Goal: Information Seeking & Learning: Find specific fact

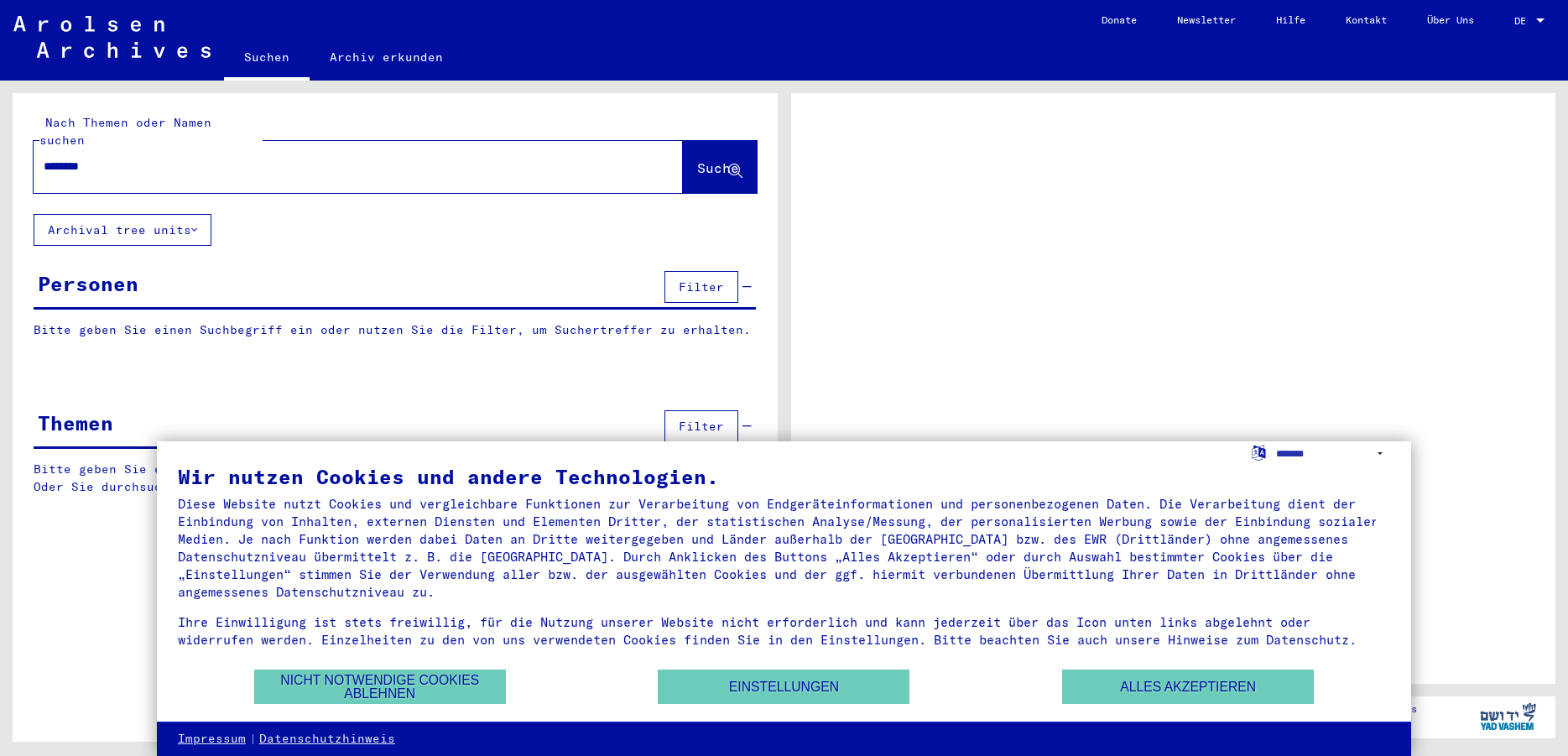
type input "*********"
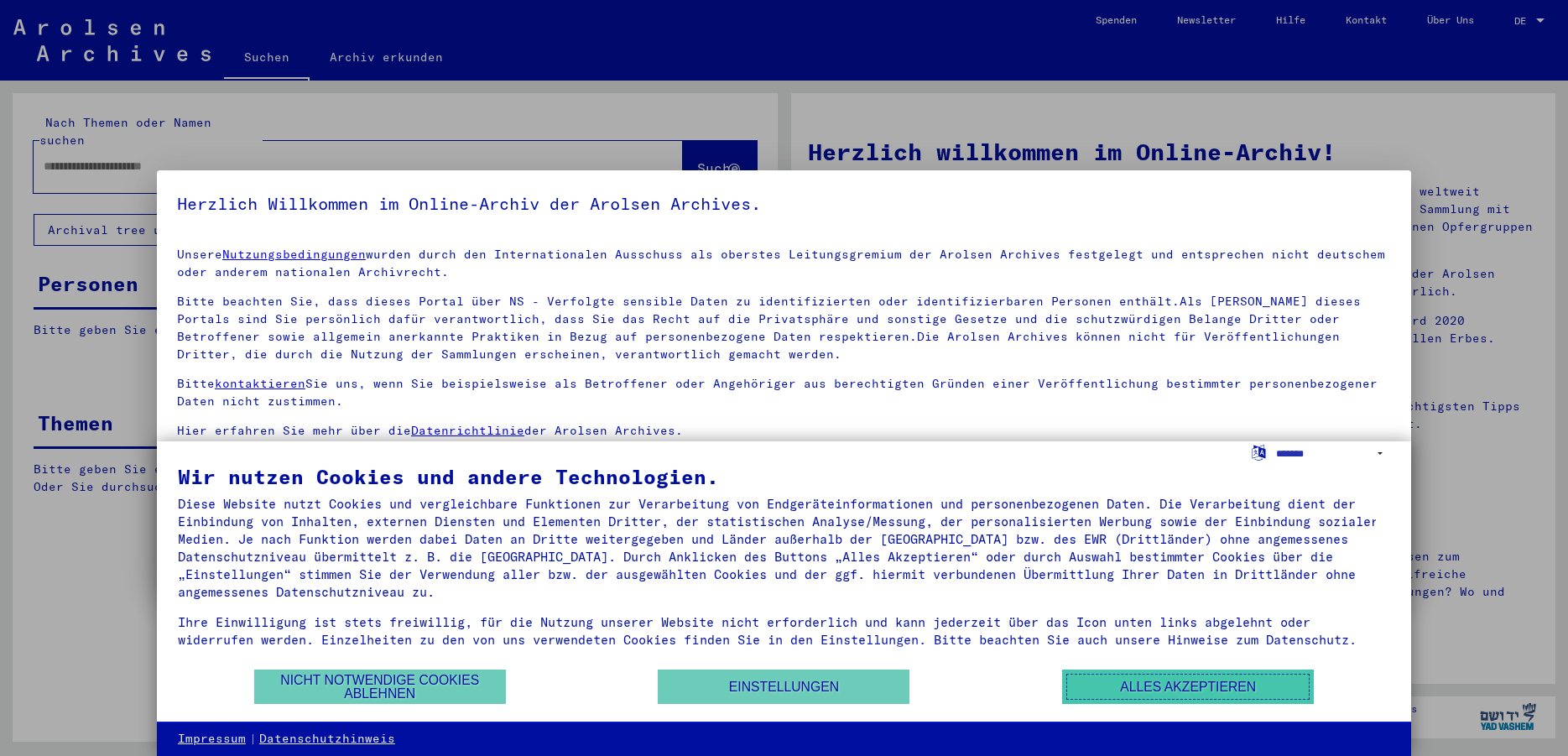
click at [1136, 694] on button "Alles akzeptieren" at bounding box center [1188, 686] width 252 height 34
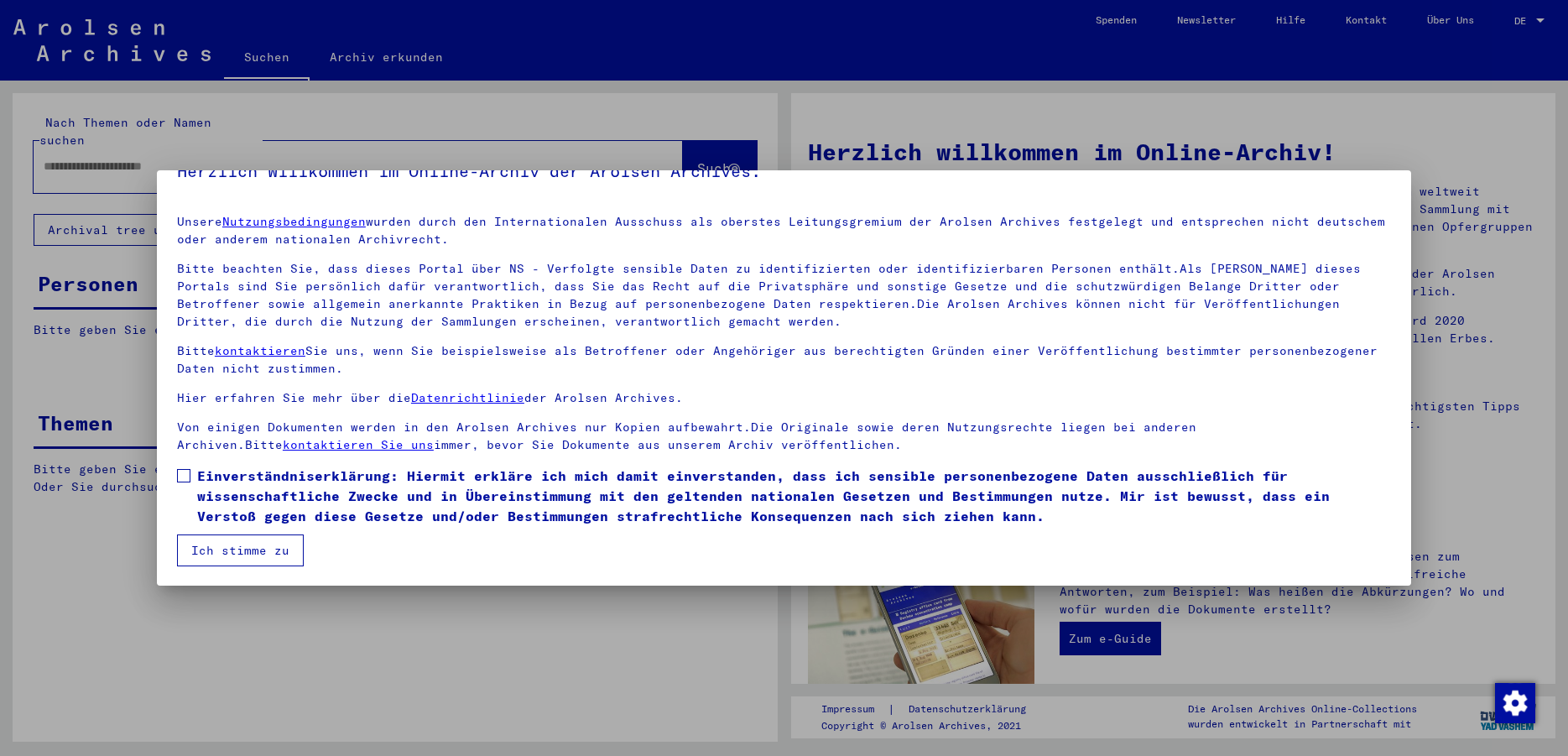
scroll to position [34, 0]
click at [177, 476] on span at bounding box center [184, 476] width 14 height 14
click at [234, 540] on button "Ich stimme zu" at bounding box center [240, 550] width 127 height 32
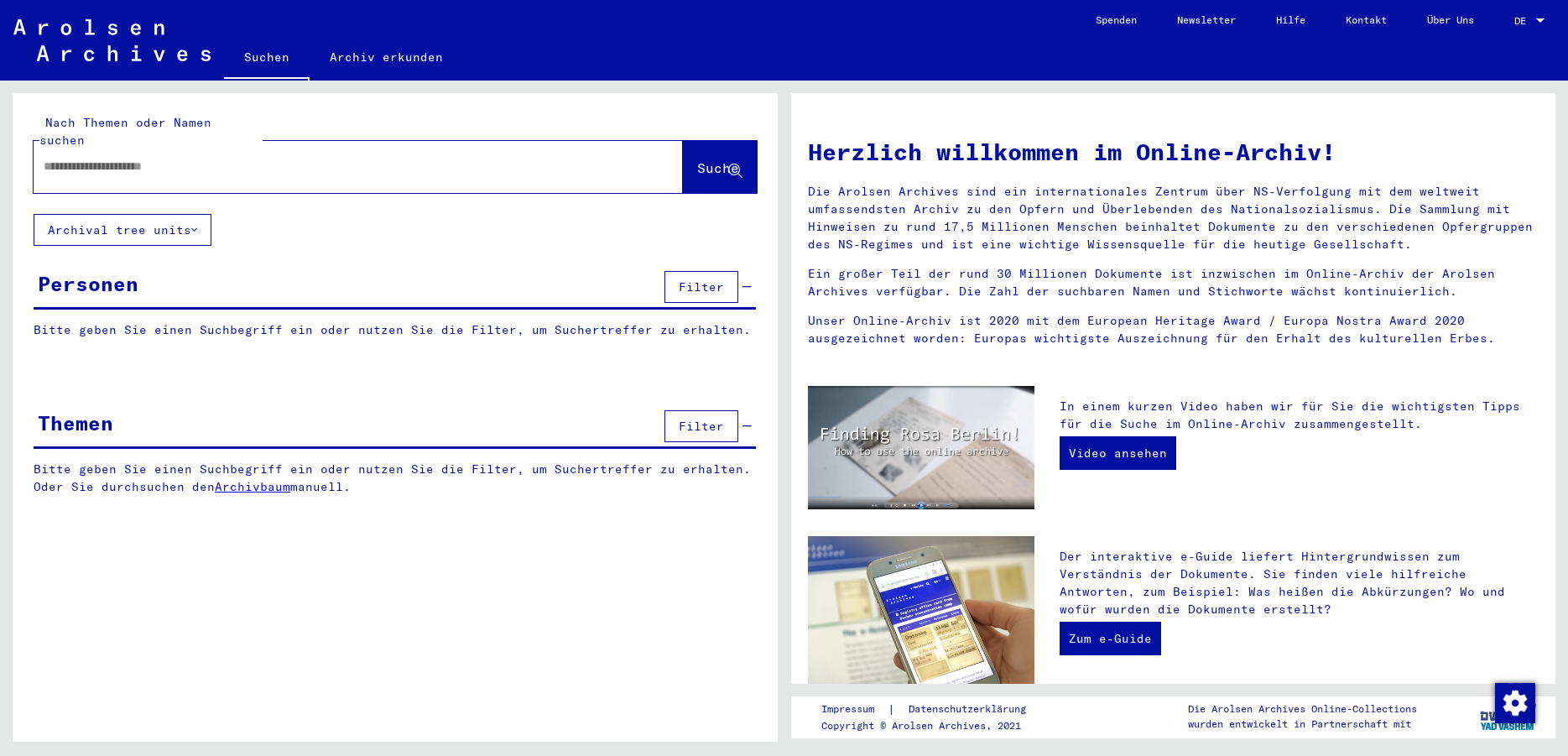
click at [82, 158] on input "text" at bounding box center [338, 167] width 589 height 17
type input "**********"
click at [698, 159] on span "Suche" at bounding box center [717, 167] width 42 height 16
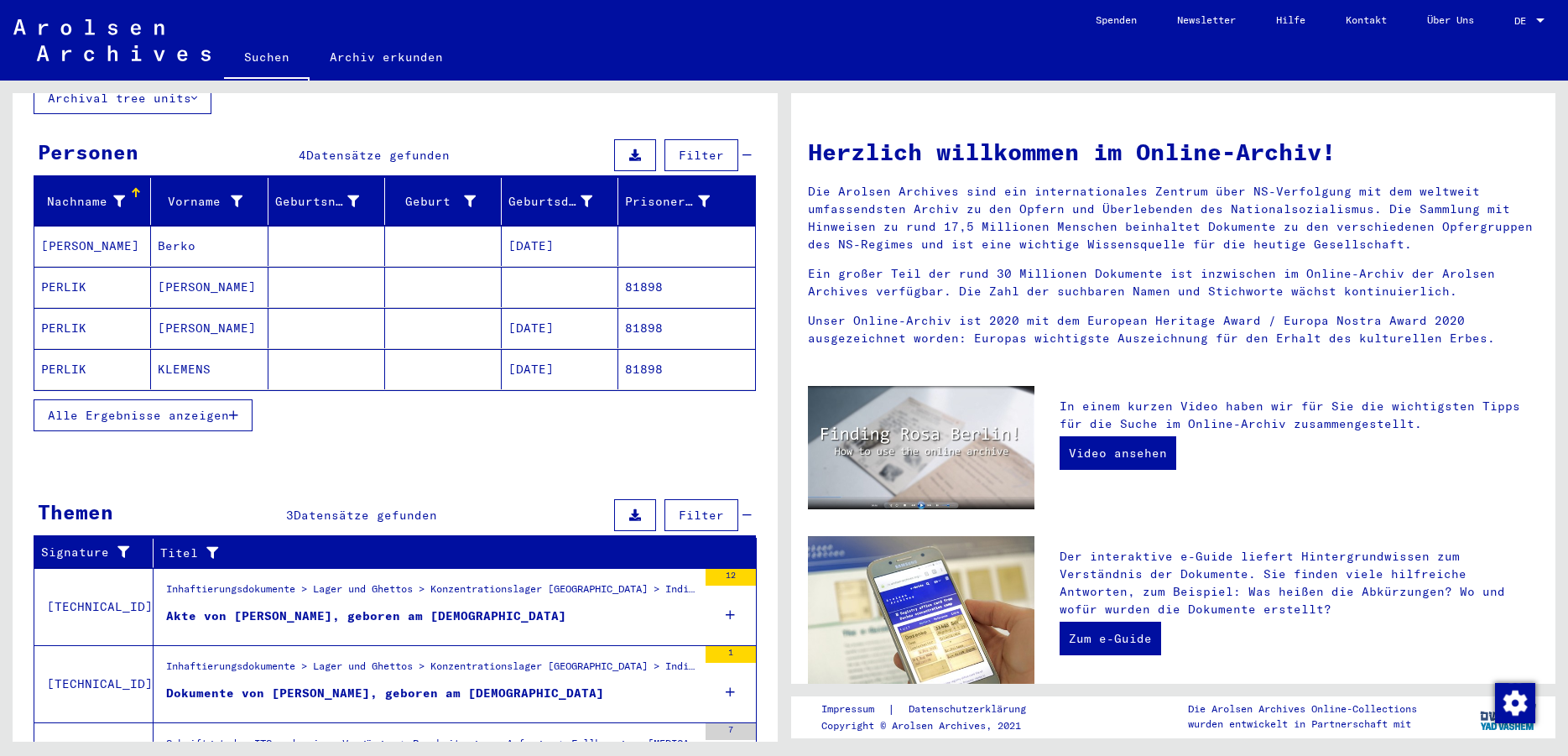
scroll to position [222, 0]
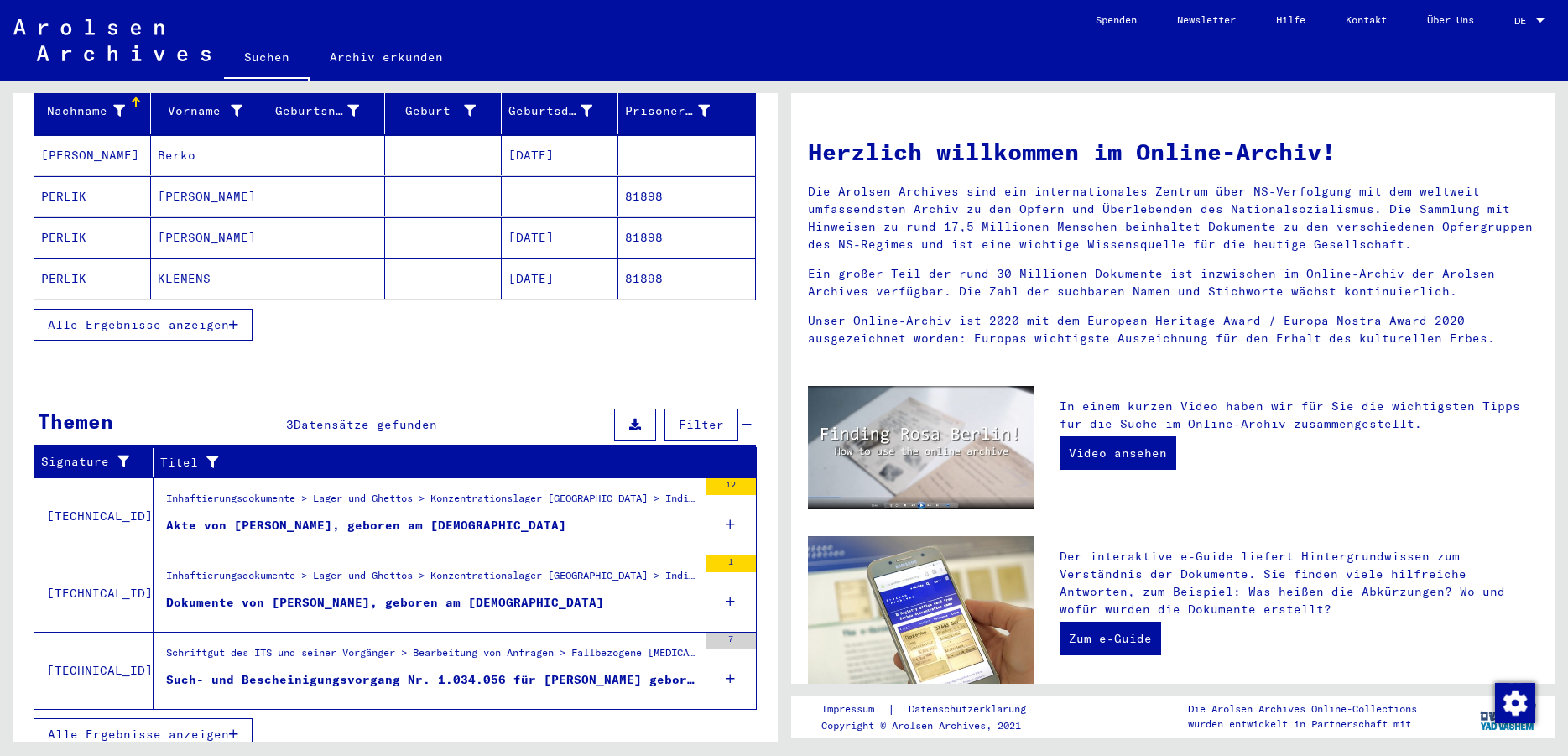
click at [709, 661] on div "7" at bounding box center [731, 671] width 50 height 76
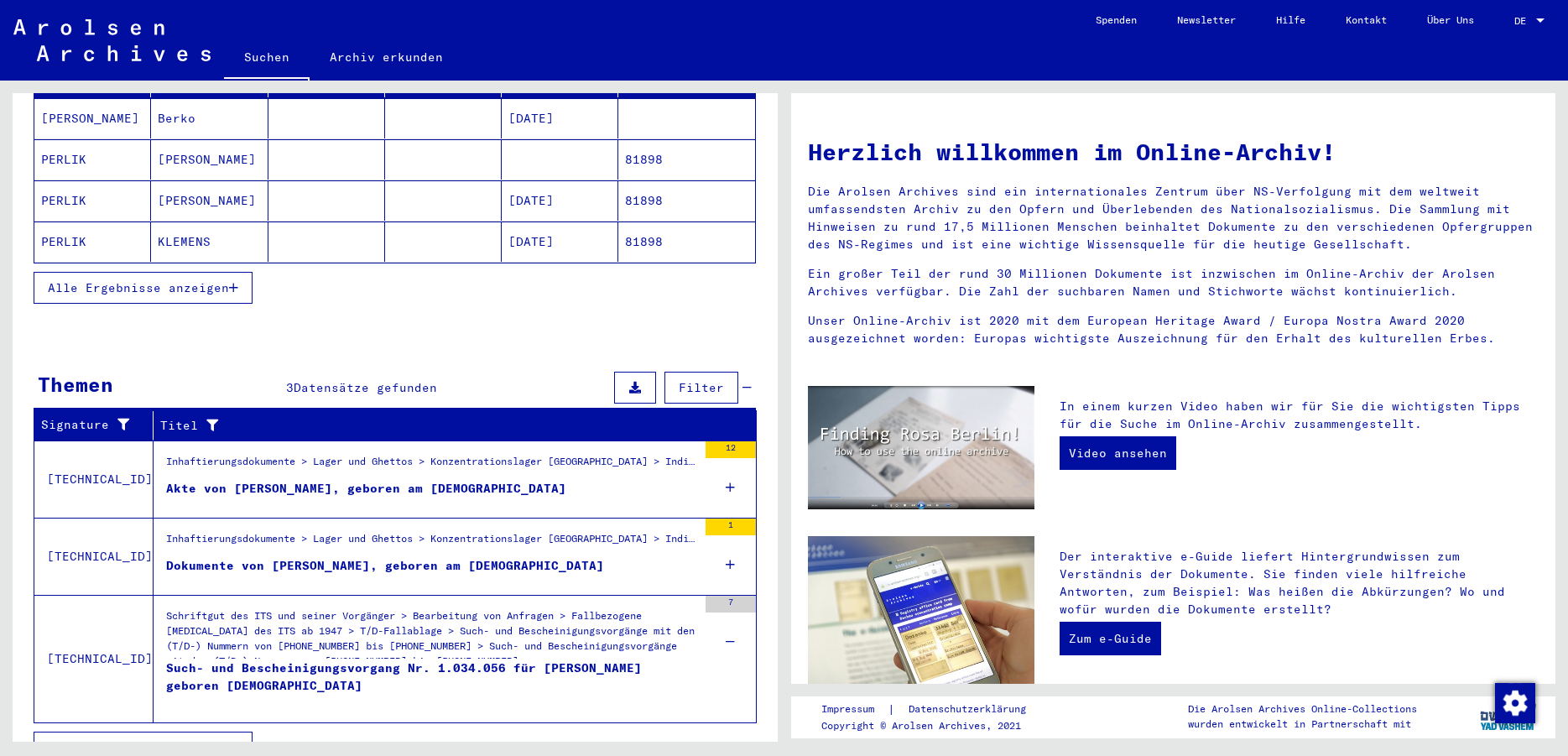
scroll to position [272, 0]
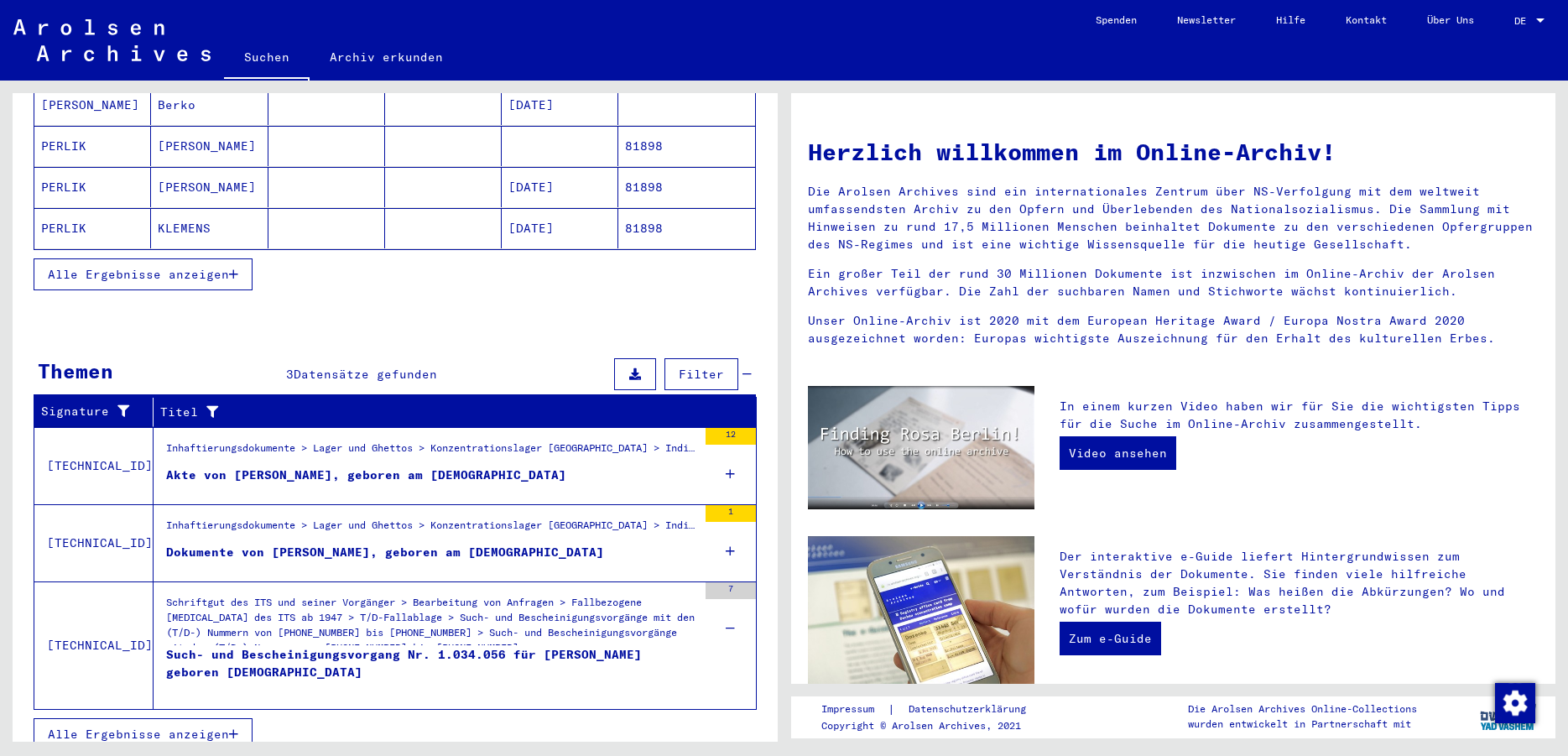
click at [418, 599] on div "Schriftgut des ITS und seiner Vorgänger > Bearbeitung von Anfragen > Fallbezoge…" at bounding box center [431, 620] width 531 height 50
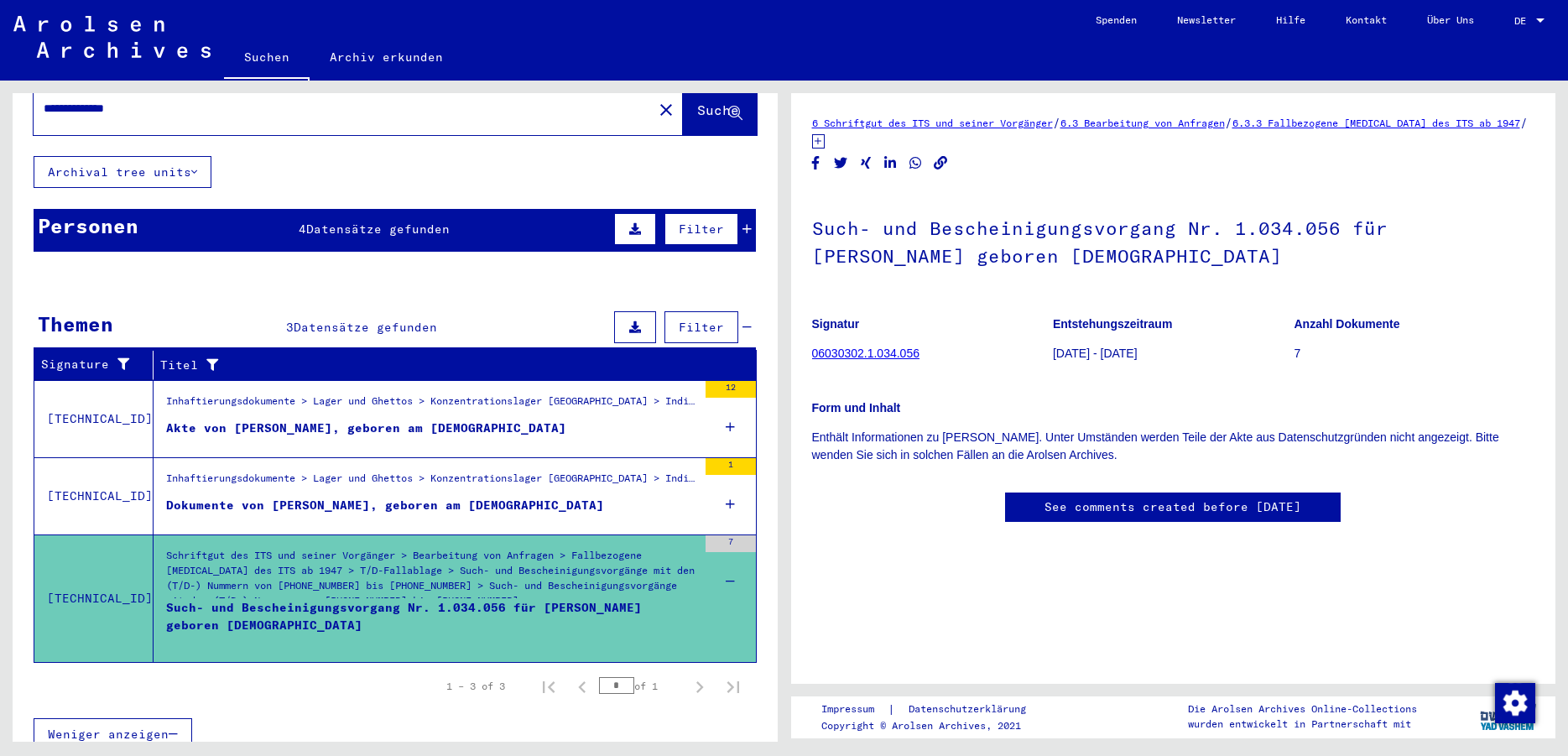
click at [1145, 509] on link "See comments created before [DATE]" at bounding box center [1173, 507] width 257 height 17
click at [709, 535] on div "7" at bounding box center [731, 543] width 50 height 16
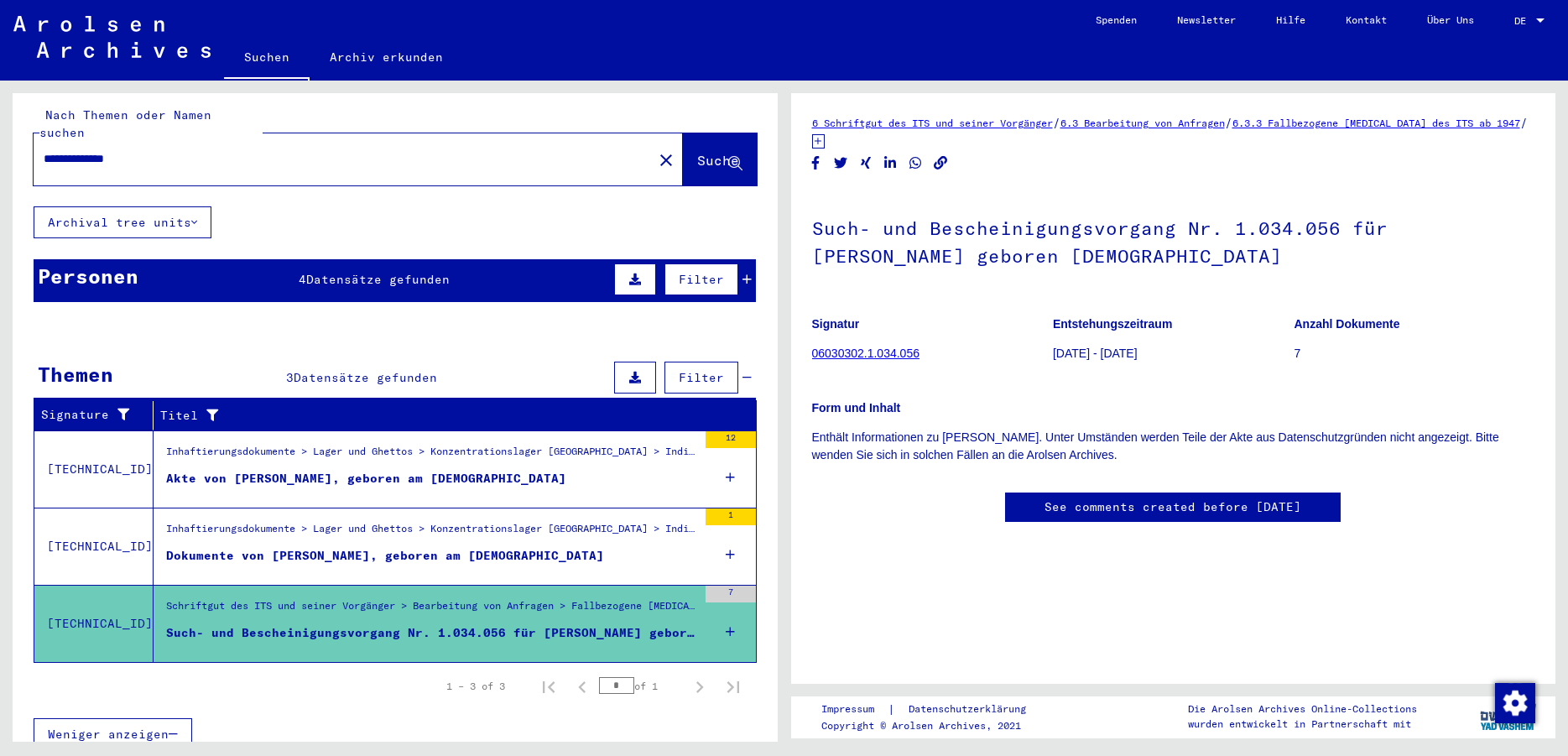
click at [650, 585] on div "Schriftgut des ITS und seiner Vorgänger > Bearbeitung von Anfragen > Fallbezoge…" at bounding box center [424, 623] width 544 height 77
click at [640, 598] on div "Schriftgut des ITS und seiner Vorgänger > Bearbeitung von Anfragen > Fallbezoge…" at bounding box center [431, 610] width 531 height 23
click at [825, 142] on icon at bounding box center [818, 141] width 13 height 15
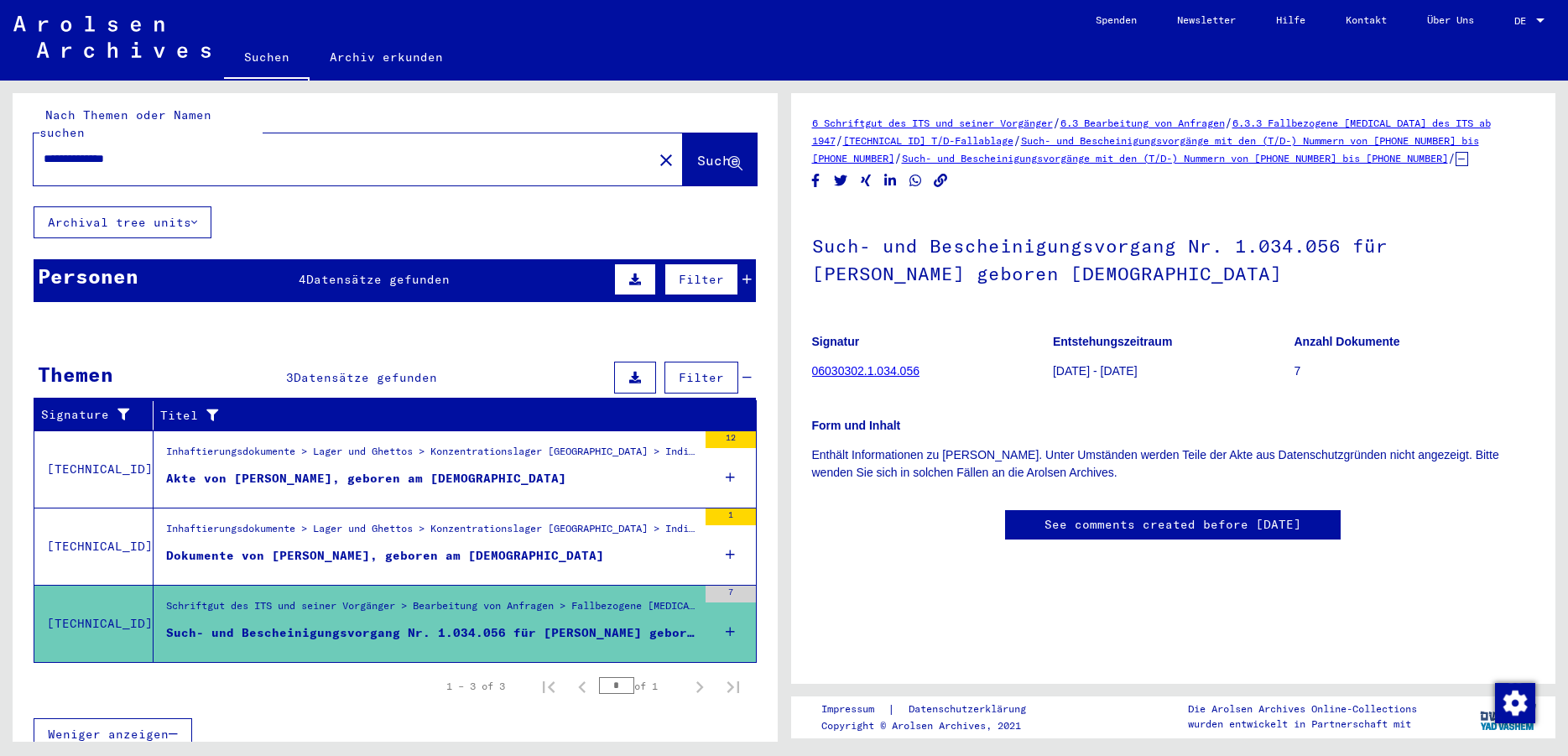
click at [629, 371] on icon at bounding box center [635, 377] width 12 height 12
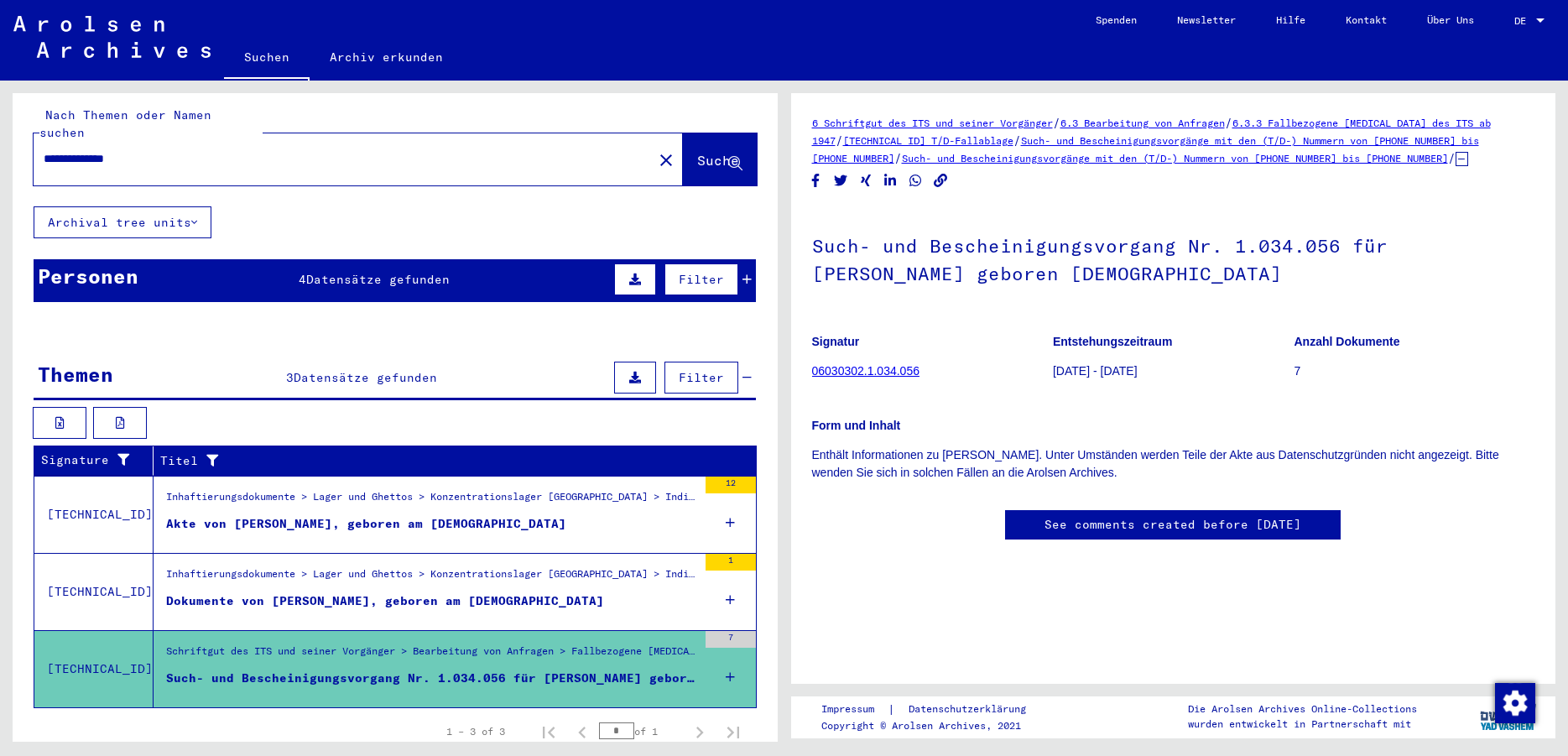
scroll to position [53, 0]
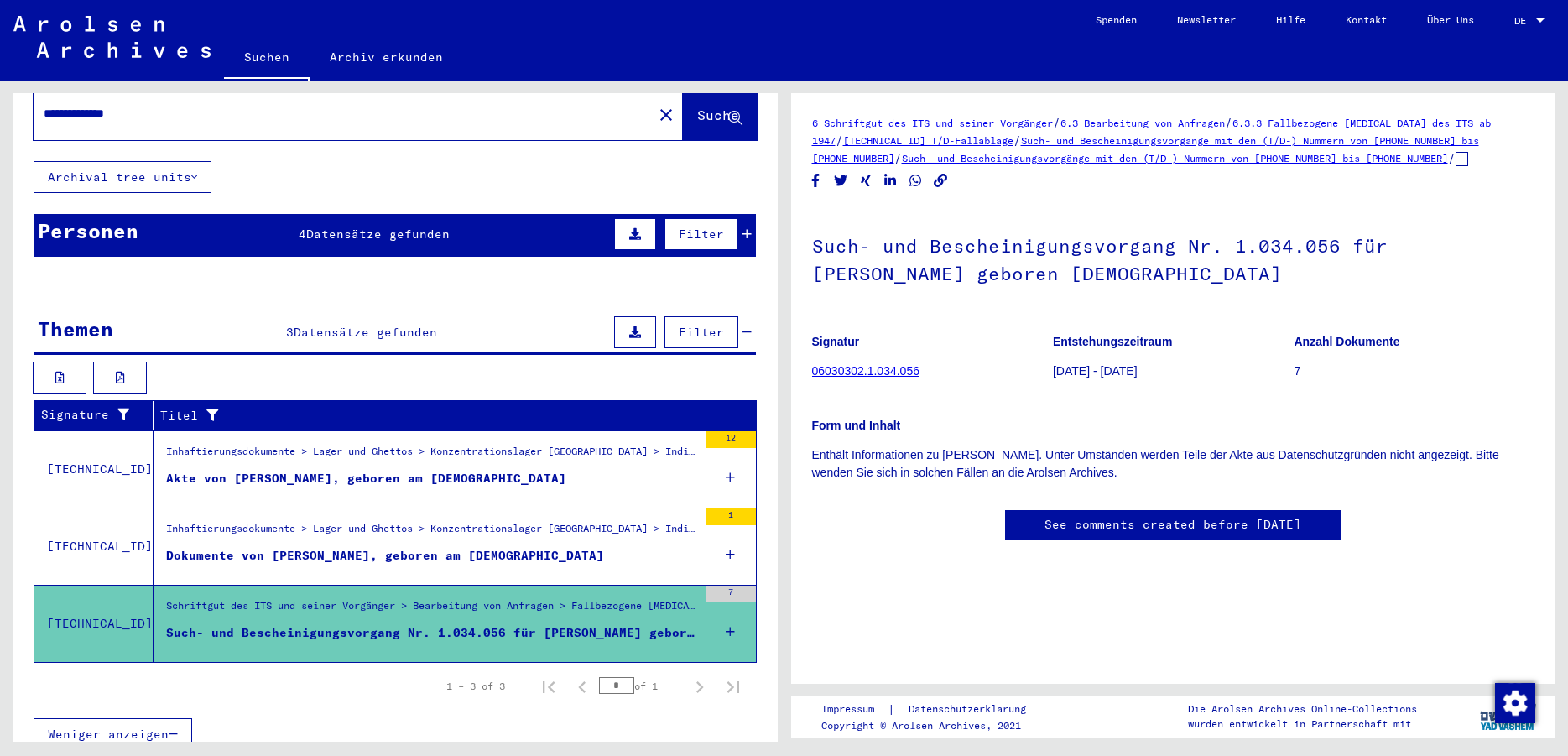
click at [726, 609] on icon at bounding box center [731, 631] width 10 height 59
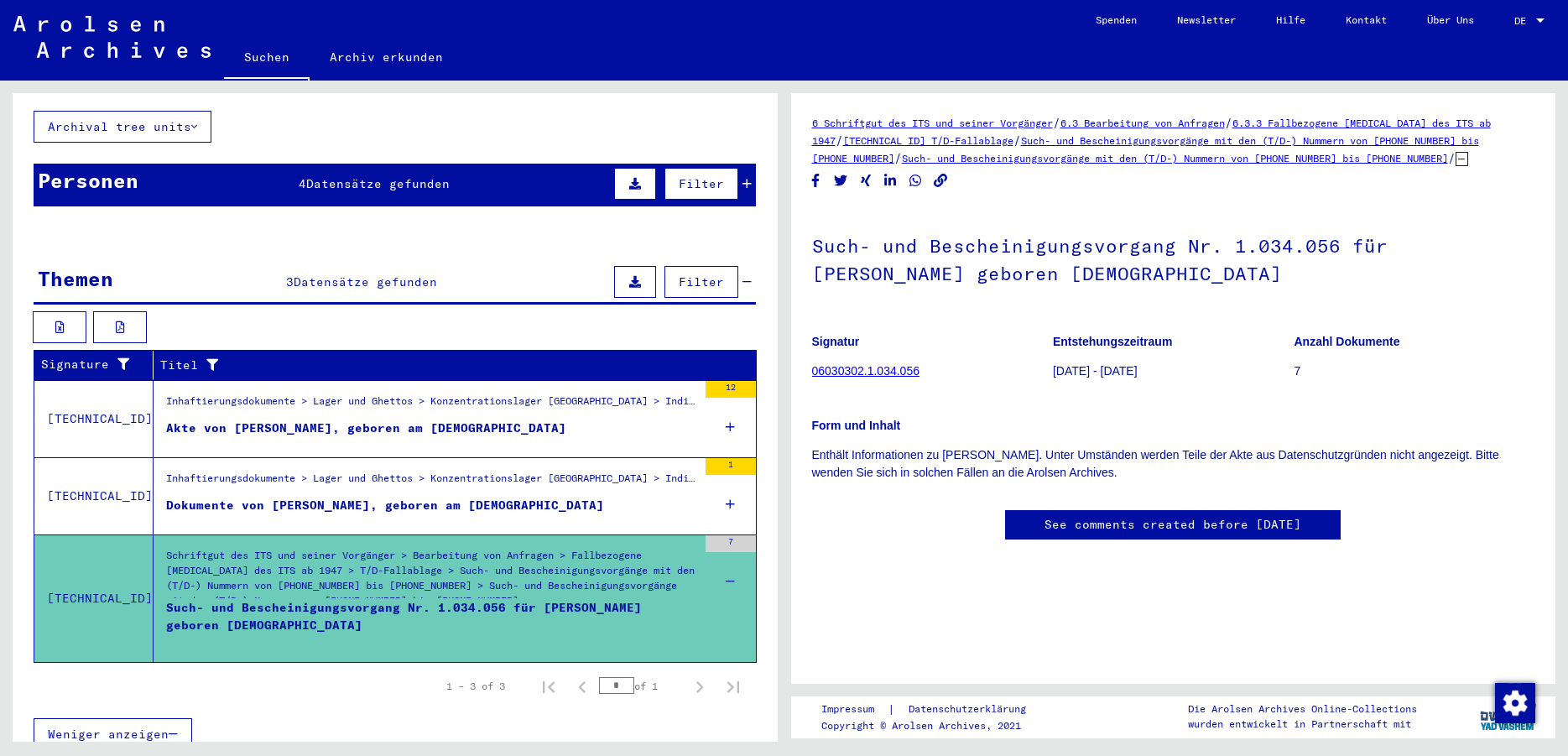
scroll to position [0, 0]
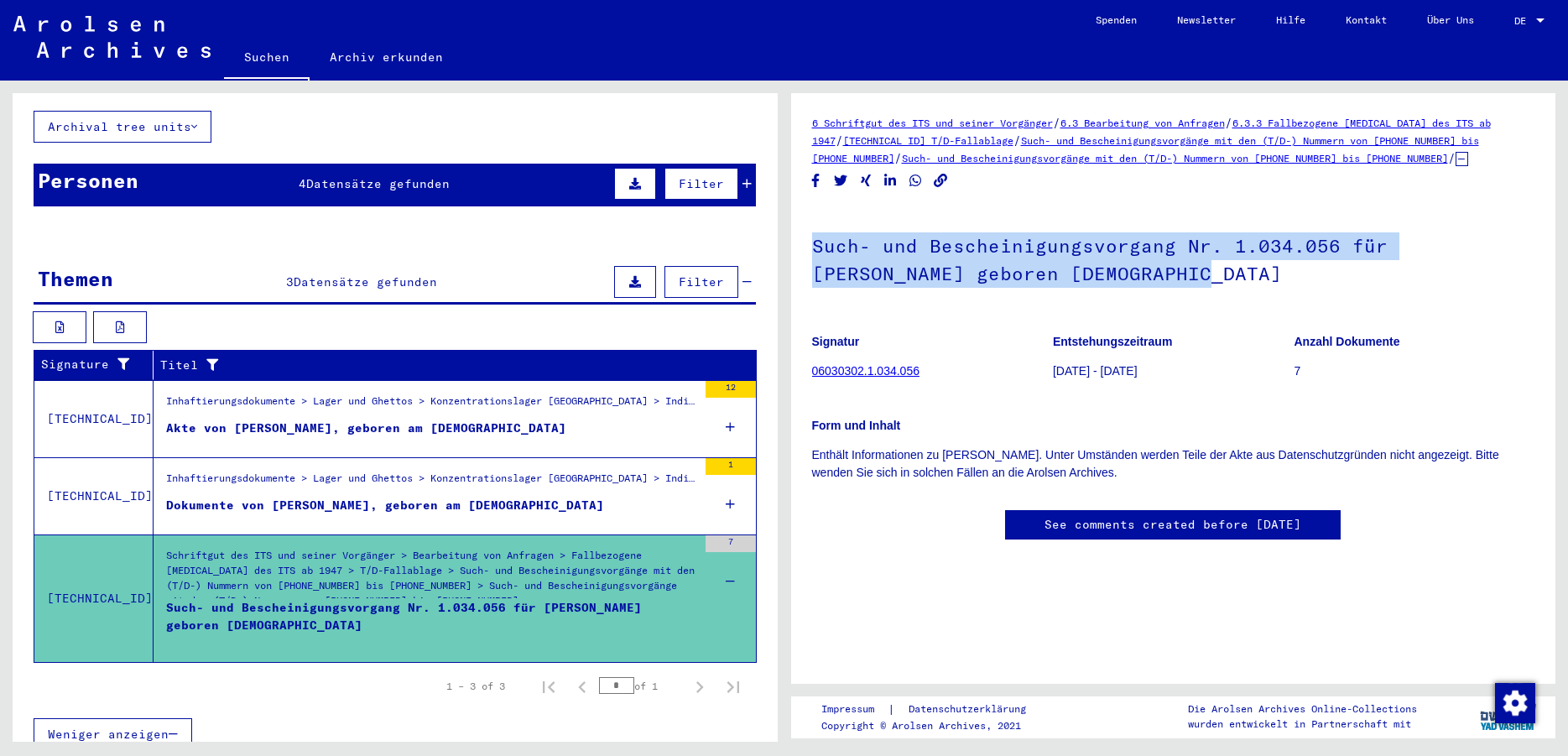
drag, startPoint x: 813, startPoint y: 243, endPoint x: 1137, endPoint y: 284, distance: 326.6
click at [1137, 284] on h1 "Such- und Bescheinigungsvorgang Nr. 1.034.056 für [PERSON_NAME] geboren [DEMOGR…" at bounding box center [1174, 258] width 723 height 102
copy h1 "Such- und Bescheinigungsvorgang Nr. 1.034.056 für [PERSON_NAME] geboren [DEMOGR…"
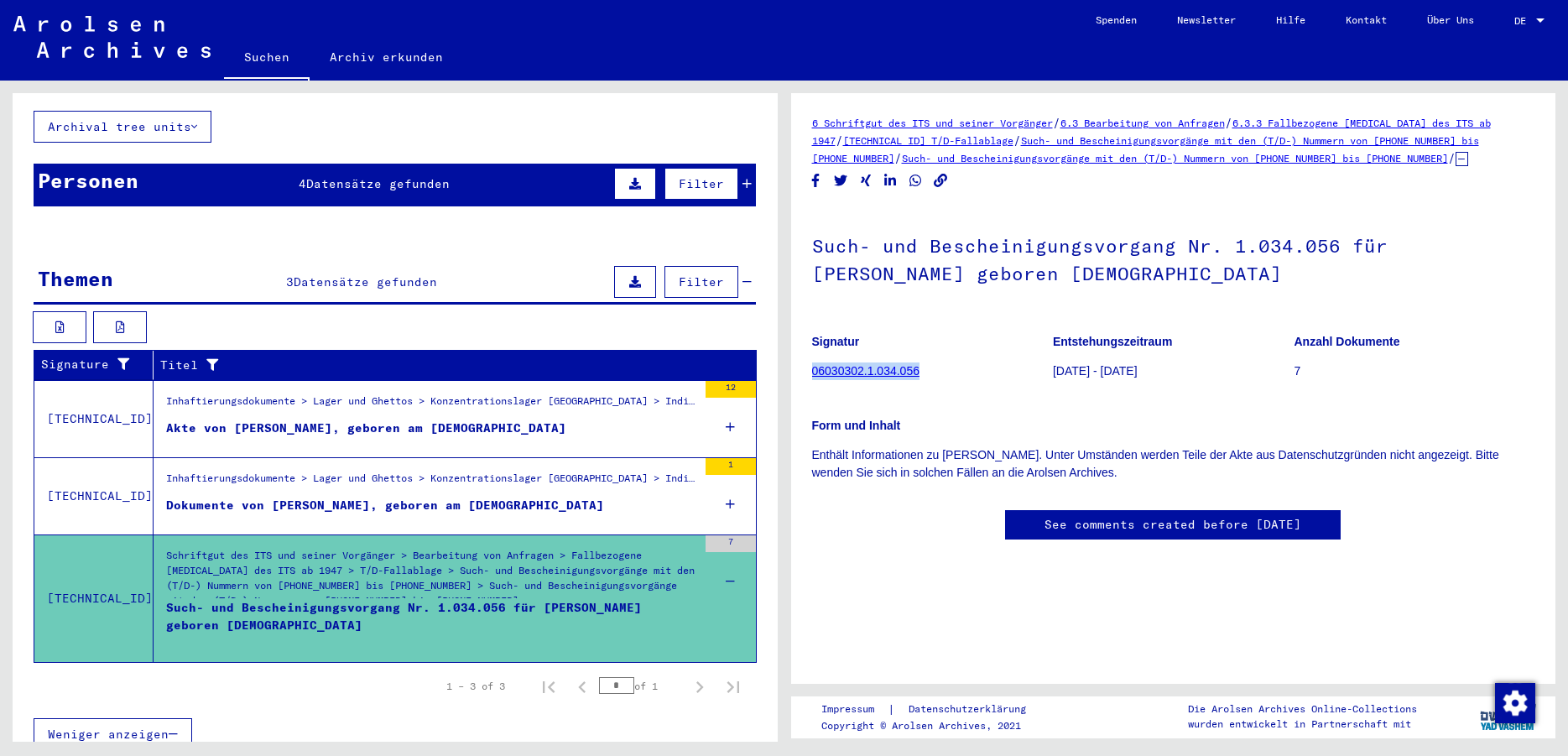
drag, startPoint x: 925, startPoint y: 372, endPoint x: 813, endPoint y: 377, distance: 112.1
click at [813, 377] on figure "Signatur 06030302.1.034.056" at bounding box center [932, 359] width 240 height 76
copy link "06030302.1.034.056"
